Goal: Task Accomplishment & Management: Complete application form

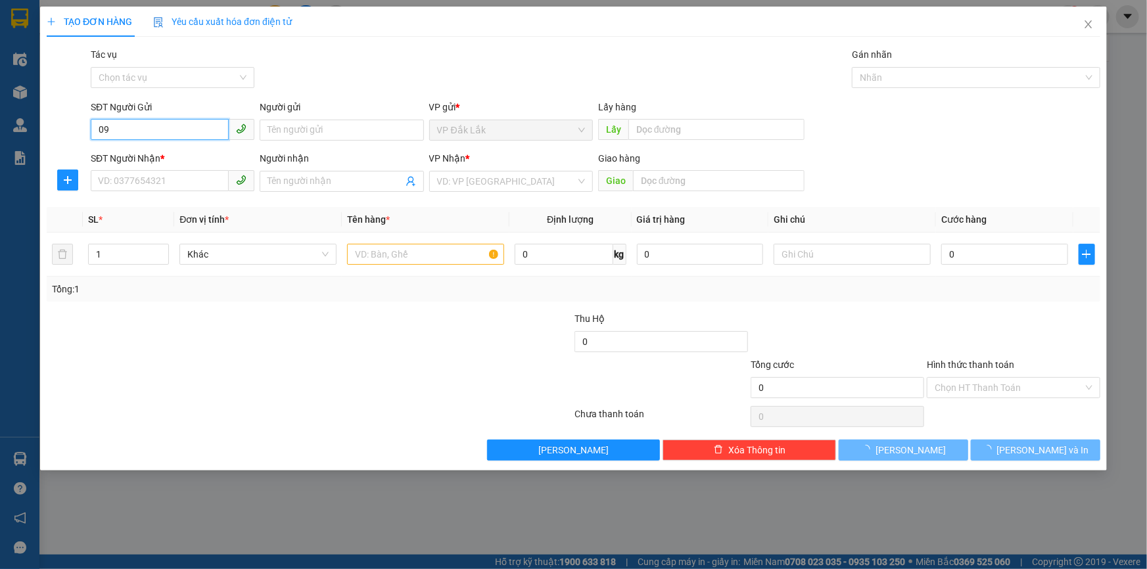
type input "0"
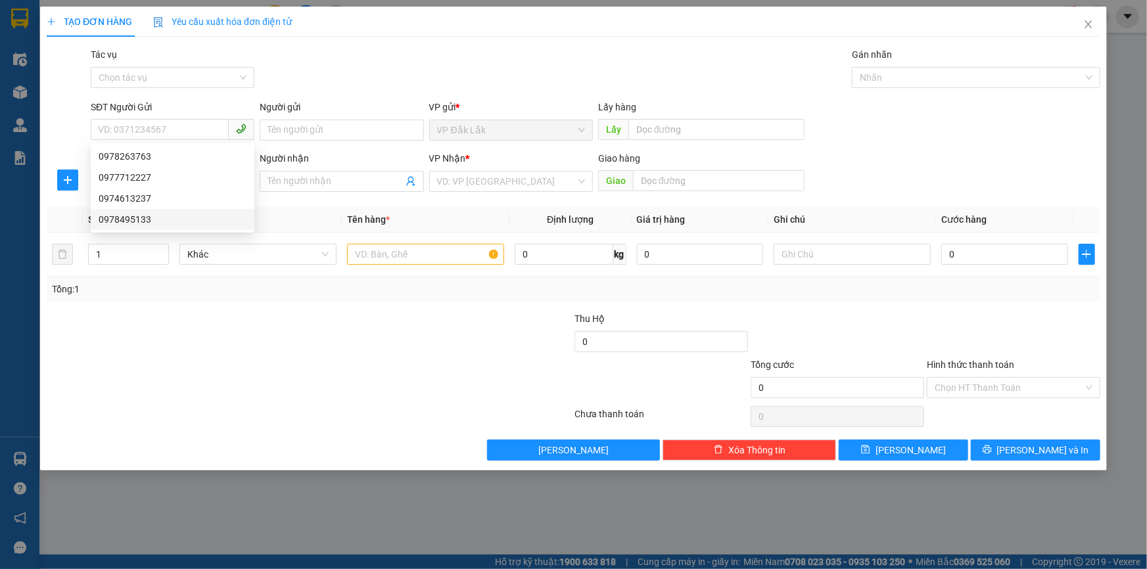
click at [60, 138] on div at bounding box center [67, 123] width 44 height 46
click at [370, 83] on div "Gói vận chuyển * Tiêu chuẩn Tác vụ Chọn tác vụ Gán nhãn Nhãn" at bounding box center [595, 70] width 1015 height 46
click at [186, 177] on input "SĐT Người Nhận *" at bounding box center [160, 180] width 138 height 21
type input "0972259967"
click at [484, 185] on input "search" at bounding box center [506, 182] width 139 height 20
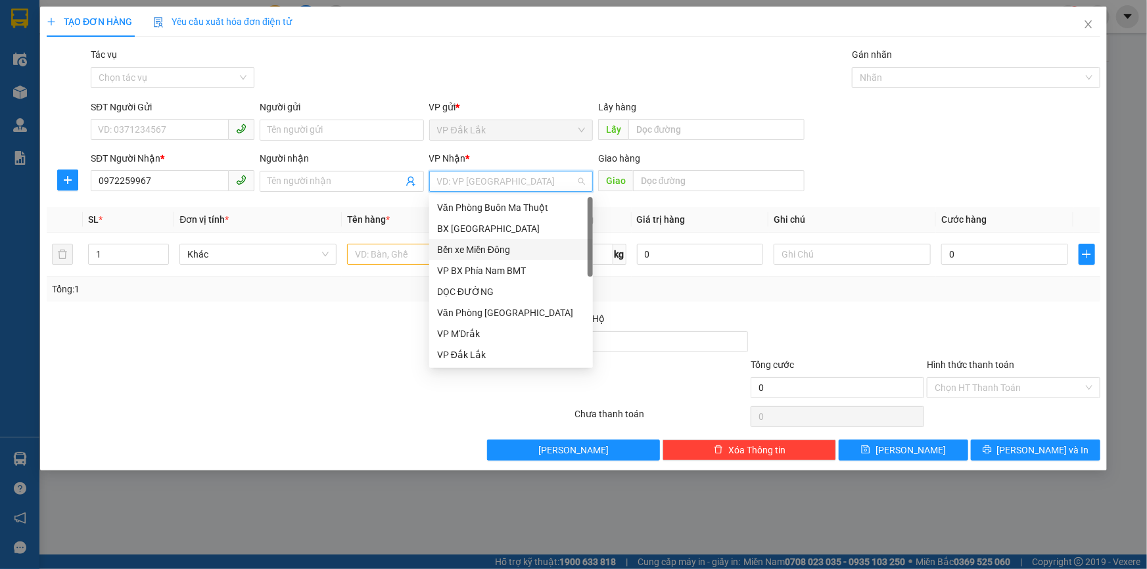
click at [494, 254] on div "Bến xe Miền Đông" at bounding box center [511, 250] width 148 height 14
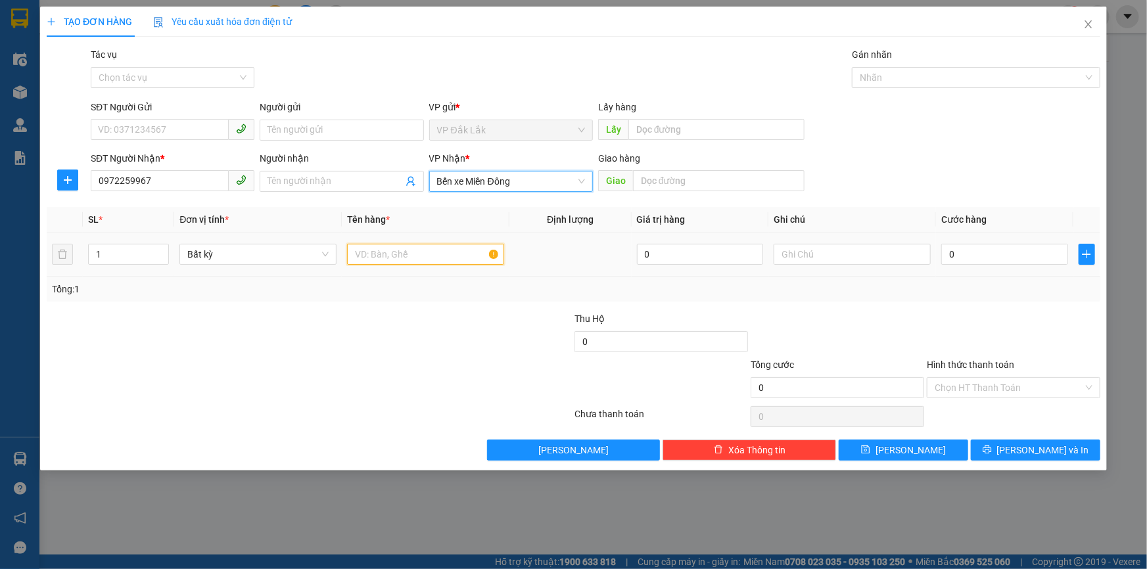
click at [447, 258] on input "text" at bounding box center [425, 254] width 157 height 21
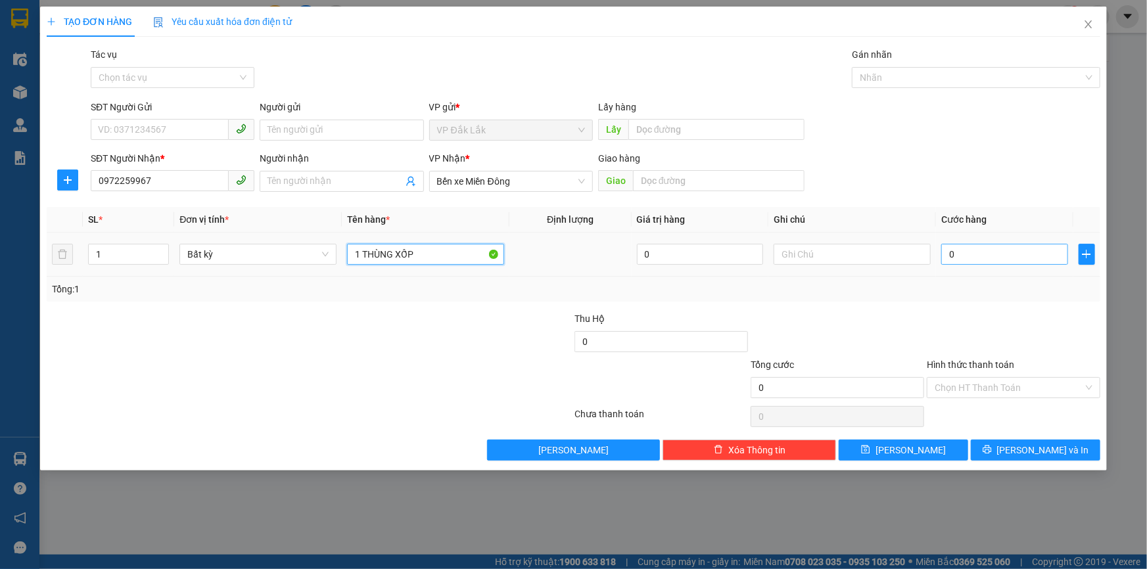
type input "1 THÙNG XỐP"
click at [1021, 264] on input "0" at bounding box center [1004, 254] width 127 height 21
type input "6"
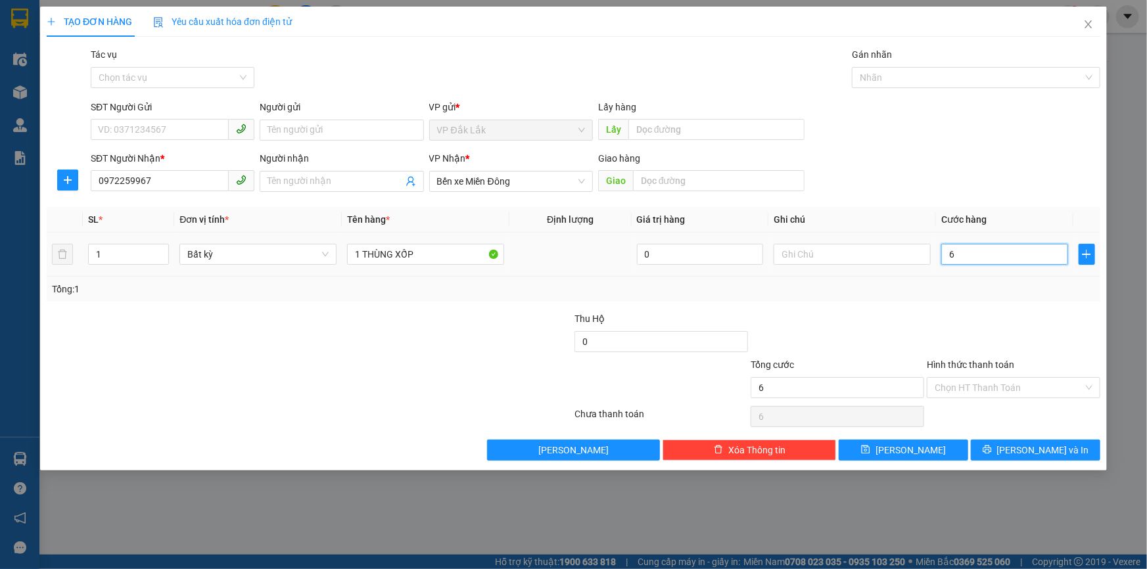
type input "60"
type input "600"
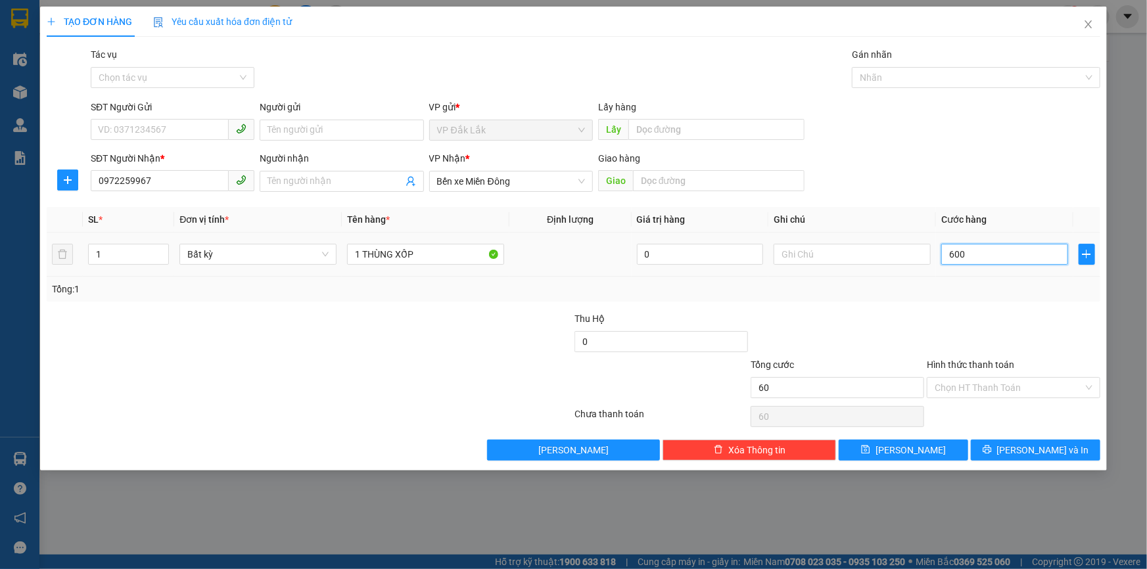
type input "600"
type input "6.000"
type input "60.000"
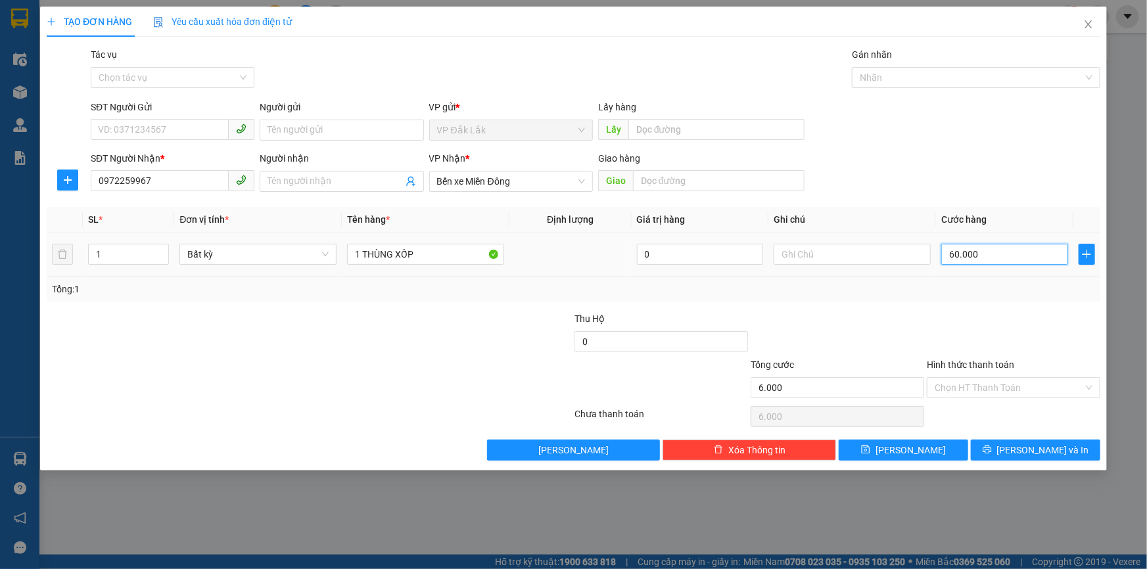
type input "60.000"
click at [1050, 452] on span "[PERSON_NAME] và In" at bounding box center [1043, 450] width 92 height 14
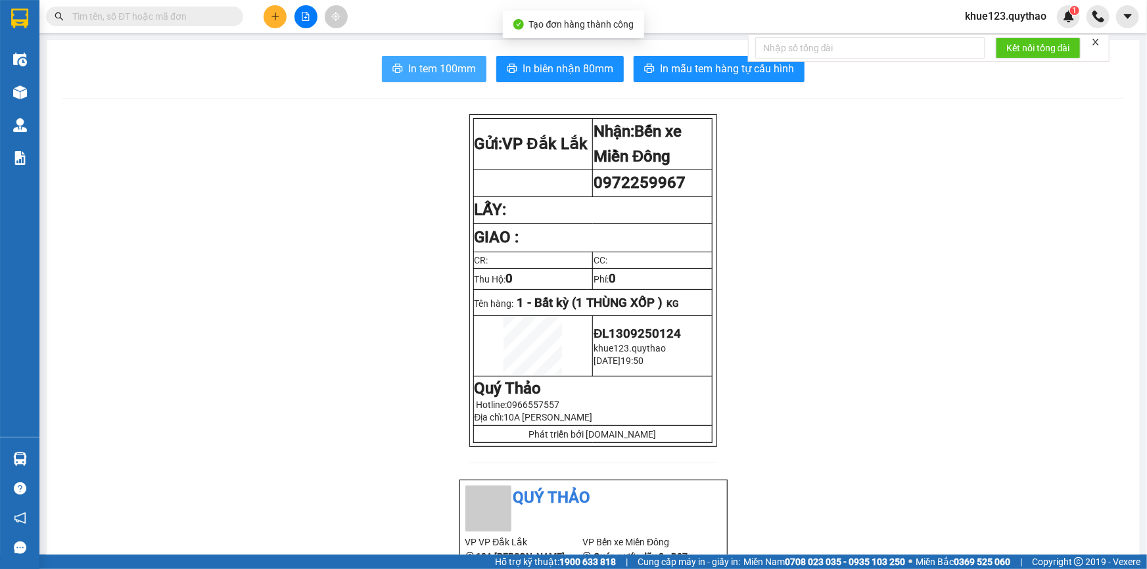
click at [440, 61] on span "In tem 100mm" at bounding box center [442, 68] width 68 height 16
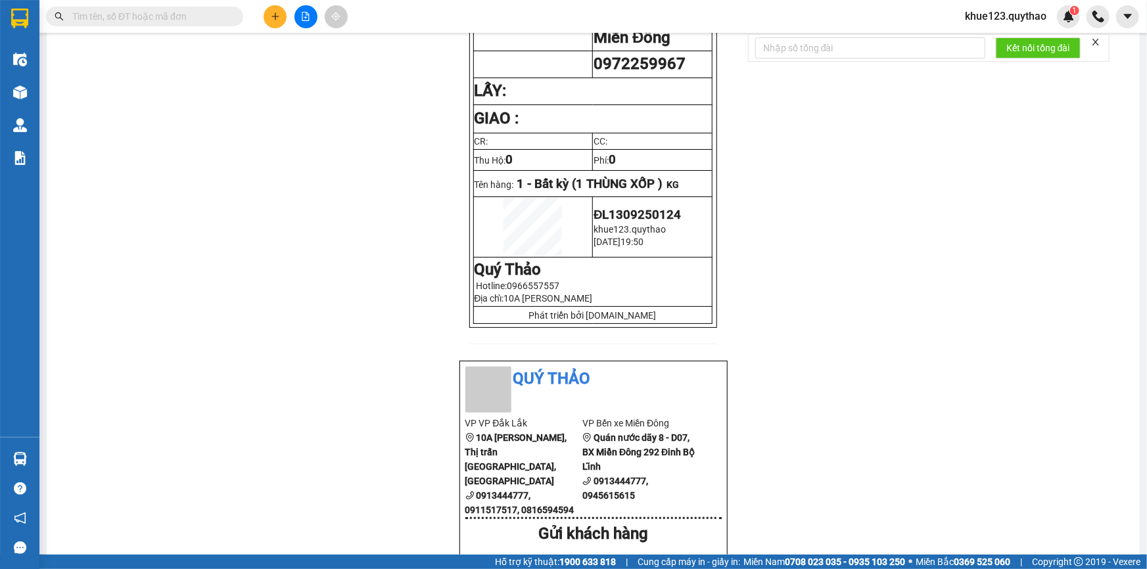
scroll to position [239, 0]
